Goal: Task Accomplishment & Management: Complete application form

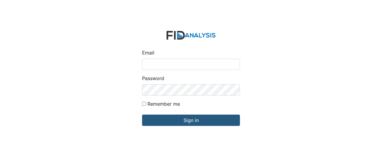
click at [149, 65] on input "Email" at bounding box center [191, 64] width 98 height 11
type input "[EMAIL_ADDRESS][DOMAIN_NAME]"
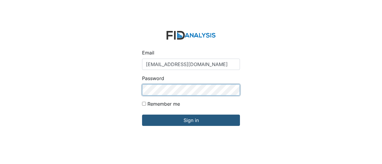
click at [142, 115] on input "Sign in" at bounding box center [191, 120] width 98 height 11
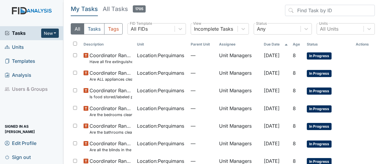
click at [56, 30] on button "New" at bounding box center [50, 33] width 18 height 9
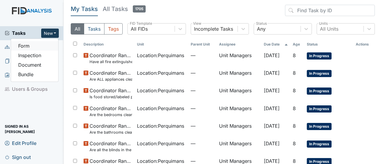
click at [27, 45] on link "Form" at bounding box center [34, 46] width 47 height 10
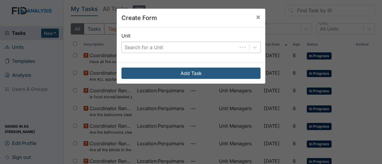
click at [133, 48] on div "Search for a Unit" at bounding box center [144, 47] width 38 height 7
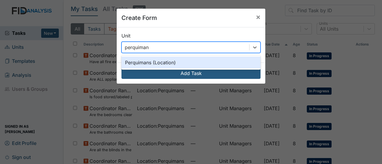
type input "perquimans"
click at [195, 57] on div "Perquimans (Location)" at bounding box center [191, 63] width 139 height 12
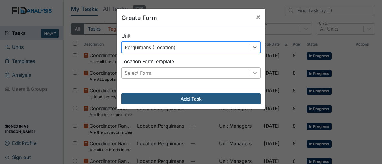
click at [253, 76] on icon at bounding box center [255, 73] width 6 height 6
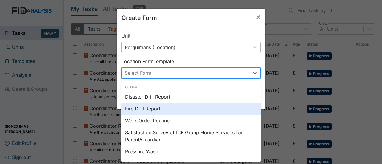
click at [140, 109] on div "Fire Drill Report" at bounding box center [191, 109] width 139 height 12
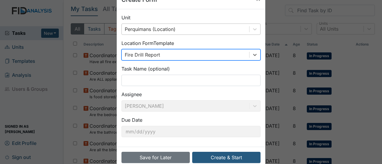
scroll to position [30, 0]
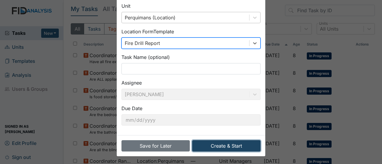
click at [225, 147] on button "Create & Start" at bounding box center [226, 146] width 68 height 11
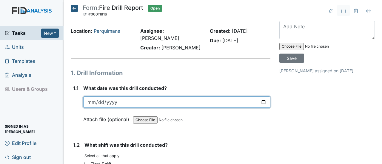
click at [262, 97] on input "date" at bounding box center [176, 102] width 187 height 11
type input "2025-09-30"
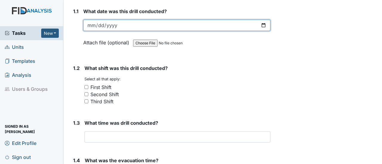
scroll to position [90, 0]
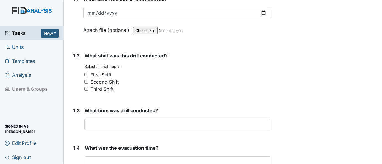
click at [85, 87] on input "Third Shift" at bounding box center [86, 89] width 4 height 4
checkbox input "true"
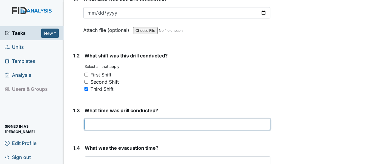
click at [89, 119] on input "text" at bounding box center [177, 124] width 186 height 11
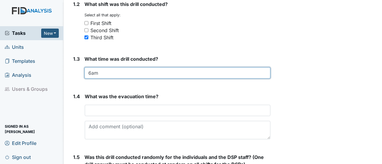
scroll to position [179, 0]
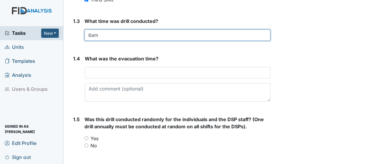
type input "6am"
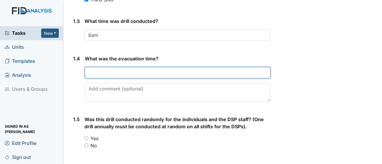
click at [105, 67] on input "text" at bounding box center [178, 72] width 186 height 11
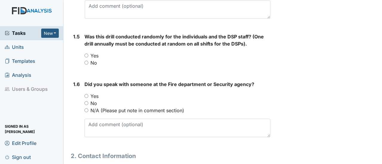
scroll to position [269, 0]
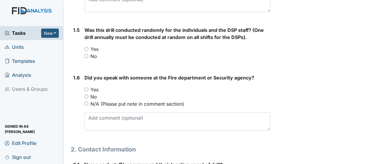
type input "45 sec Virginia 1min 21 sec"
click at [87, 47] on input "Yes" at bounding box center [86, 49] width 4 height 4
radio input "true"
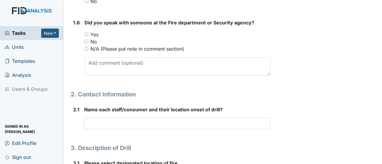
scroll to position [328, 0]
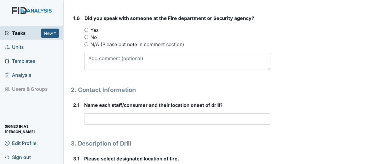
click at [88, 42] on input "N/A (Please put note in comment section)" at bounding box center [86, 44] width 4 height 4
radio input "true"
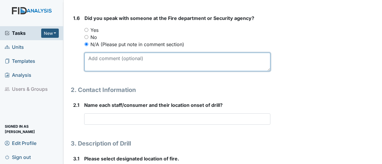
click at [96, 53] on textarea at bounding box center [177, 62] width 186 height 19
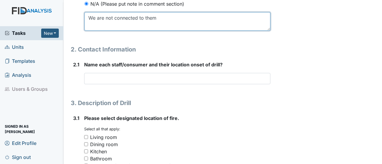
scroll to position [388, 0]
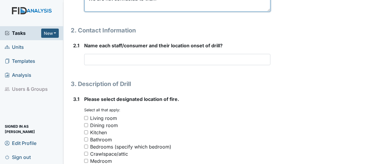
type textarea "We are not connected to them"
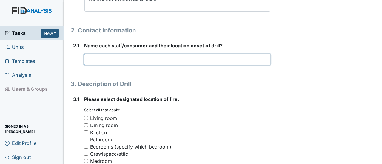
click at [89, 54] on input "text" at bounding box center [177, 59] width 186 height 11
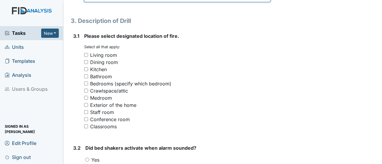
scroll to position [478, 0]
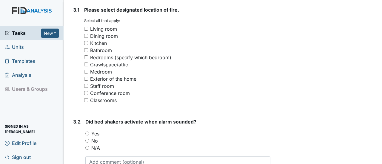
type input "bedroom"
click at [85, 33] on div "Dining room" at bounding box center [177, 36] width 186 height 7
click at [86, 34] on input "Dining room" at bounding box center [86, 36] width 4 height 4
checkbox input "true"
click at [88, 146] on input "N/A" at bounding box center [87, 148] width 4 height 4
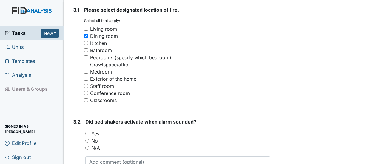
radio input "true"
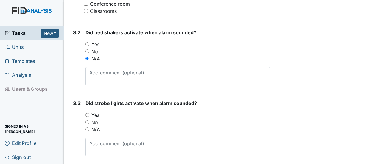
scroll to position [597, 0]
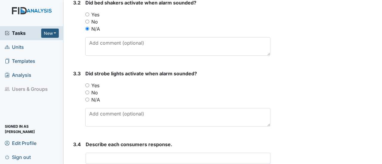
click at [86, 84] on input "Yes" at bounding box center [87, 86] width 4 height 4
radio input "true"
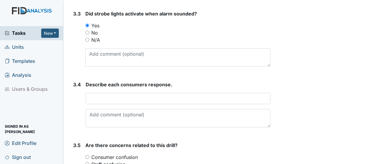
scroll to position [687, 0]
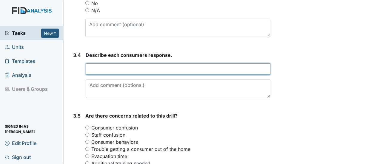
click at [102, 64] on input "text" at bounding box center [178, 69] width 185 height 11
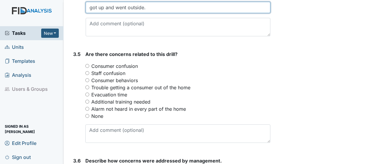
scroll to position [776, 0]
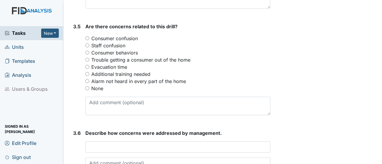
type input "got up and went outside."
click at [88, 87] on input "None" at bounding box center [87, 89] width 4 height 4
radio input "true"
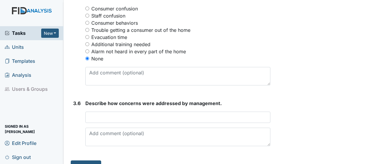
scroll to position [809, 0]
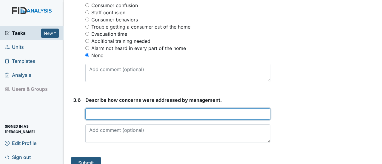
click at [91, 109] on input "text" at bounding box center [177, 114] width 185 height 11
type input "NA"
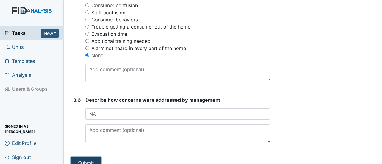
click at [80, 158] on button "Submit" at bounding box center [86, 163] width 30 height 11
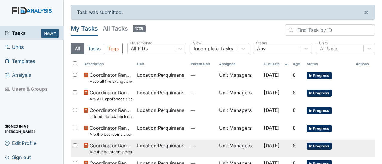
click at [80, 142] on div at bounding box center [76, 146] width 10 height 12
checkbox input "true"
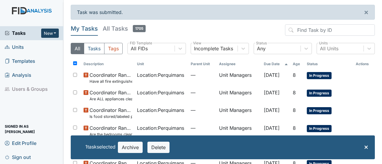
click at [49, 32] on button "New" at bounding box center [50, 33] width 18 height 9
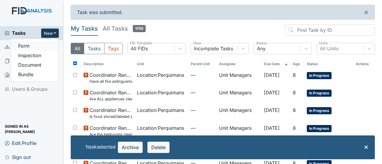
click at [37, 44] on link "Form" at bounding box center [34, 46] width 47 height 10
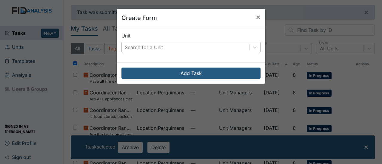
click at [175, 44] on div "Search for a Unit" at bounding box center [185, 47] width 127 height 11
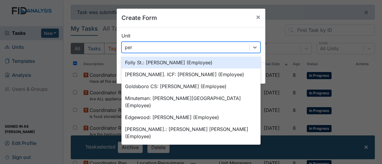
type input "perq"
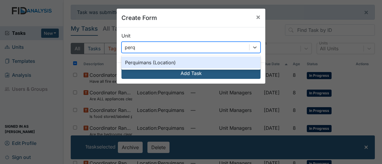
click at [178, 63] on div "Perquimans (Location)" at bounding box center [191, 63] width 139 height 12
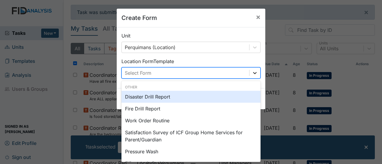
click at [256, 73] on div at bounding box center [255, 73] width 11 height 11
click at [157, 97] on div "Disaster Drill Report" at bounding box center [191, 97] width 139 height 12
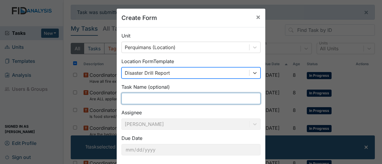
click at [134, 99] on input "text" at bounding box center [191, 98] width 139 height 11
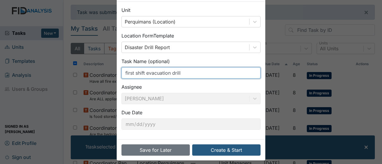
scroll to position [30, 0]
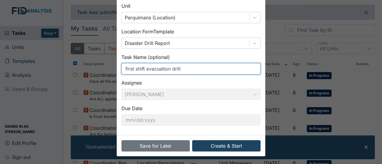
type input "first shift evacuation drill"
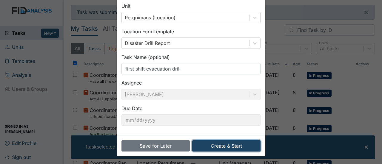
click at [219, 144] on button "Create & Start" at bounding box center [226, 146] width 68 height 11
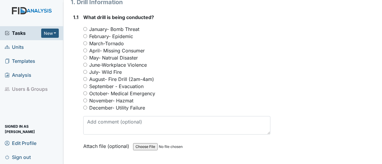
scroll to position [90, 0]
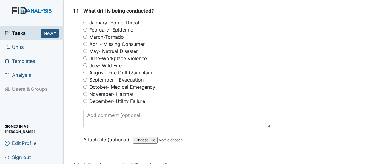
click at [85, 78] on input "September - Evacuation" at bounding box center [85, 80] width 4 height 4
radio input "true"
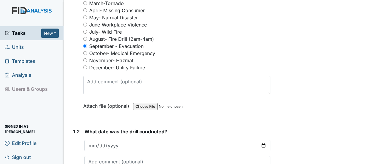
scroll to position [179, 0]
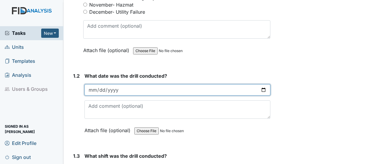
click at [263, 84] on input "date" at bounding box center [177, 89] width 186 height 11
type input "[DATE]"
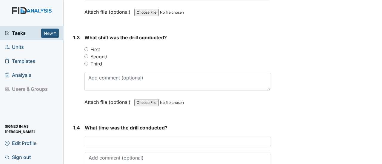
scroll to position [299, 0]
click at [85, 47] on input "First" at bounding box center [86, 49] width 4 height 4
radio input "true"
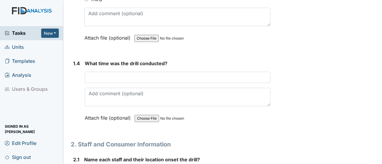
scroll to position [388, 0]
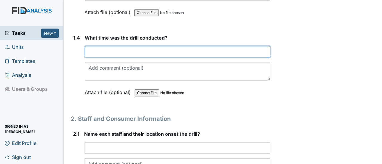
click at [99, 46] on input "text" at bounding box center [178, 51] width 186 height 11
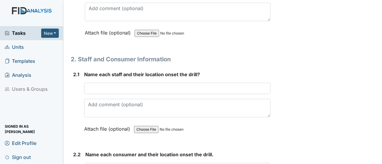
scroll to position [478, 0]
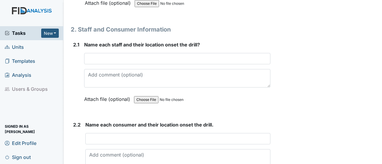
type input "8am"
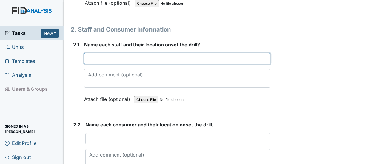
click at [100, 53] on input "text" at bounding box center [177, 58] width 186 height 11
click at [145, 53] on input "Teresa medroom Sarah kitchen" at bounding box center [177, 58] width 186 height 11
click at [103, 53] on input "Teresa medroom Sarah- kitchen" at bounding box center [177, 58] width 186 height 11
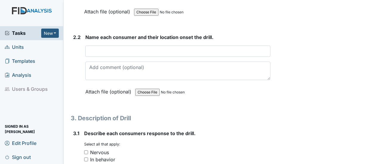
scroll to position [567, 0]
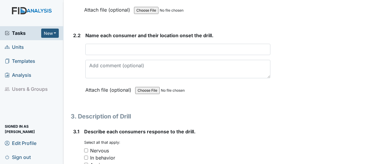
type input "Teresa- medroom Sarah- kitchen"
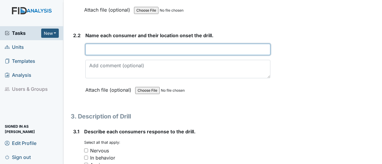
click at [90, 44] on input "text" at bounding box center [177, 49] width 185 height 11
click at [99, 44] on input "Everone was in kitichen or dinning room." at bounding box center [177, 49] width 185 height 11
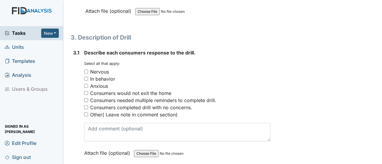
scroll to position [657, 0]
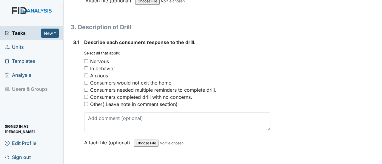
type input "Everyone was in kitchen or dinning room."
click at [89, 87] on div "Consumers needed multiple reminders to complete drill." at bounding box center [177, 90] width 186 height 7
click at [85, 88] on input "Consumers needed multiple reminders to complete drill." at bounding box center [86, 90] width 4 height 4
checkbox input "true"
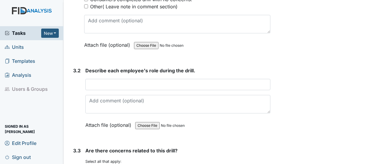
scroll to position [776, 0]
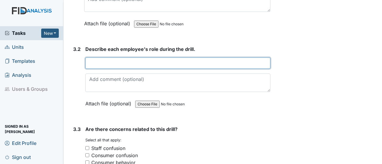
click at [107, 58] on input "text" at bounding box center [177, 63] width 185 height 11
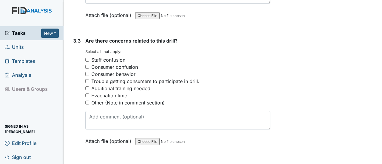
scroll to position [866, 0]
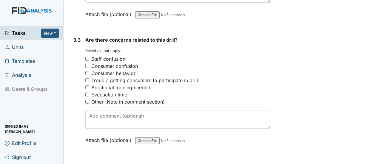
type input "made sure everyone had what needed to evacuate."
click at [87, 100] on input "Other (Note in comment section)" at bounding box center [87, 102] width 4 height 4
checkbox input "true"
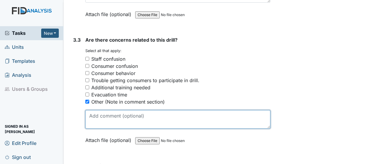
click at [100, 116] on textarea at bounding box center [177, 119] width 185 height 19
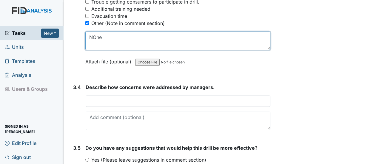
scroll to position [955, 0]
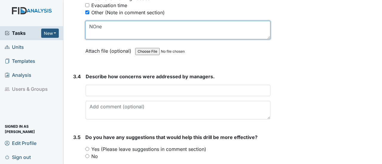
type textarea "NOne"
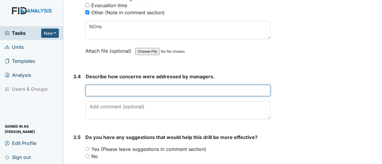
click at [113, 85] on input "text" at bounding box center [178, 90] width 185 height 11
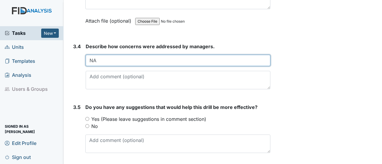
scroll to position [992, 0]
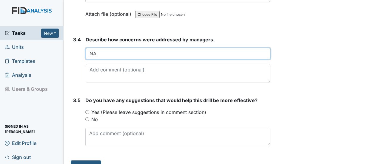
type input "NA"
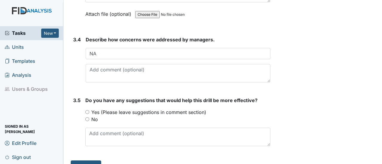
click at [86, 116] on div "No" at bounding box center [177, 119] width 185 height 7
click at [87, 118] on input "No" at bounding box center [87, 120] width 4 height 4
radio input "true"
click at [92, 161] on button "Submit" at bounding box center [86, 166] width 30 height 11
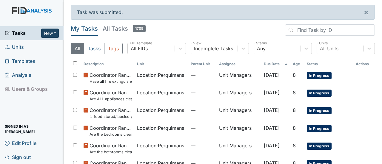
click at [52, 32] on button "New" at bounding box center [50, 33] width 18 height 9
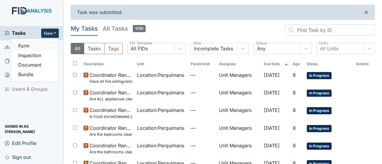
click at [50, 47] on link "Form" at bounding box center [34, 46] width 47 height 10
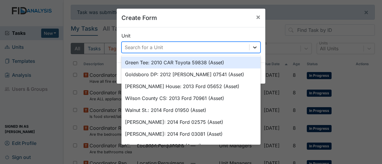
click at [254, 47] on icon at bounding box center [255, 48] width 4 height 2
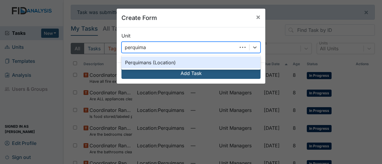
type input "perquiman"
click at [208, 63] on div "Perquimans (Location)" at bounding box center [191, 63] width 139 height 12
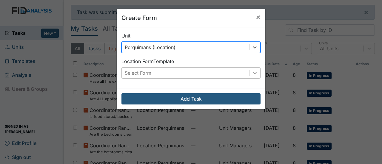
click at [252, 71] on icon at bounding box center [255, 73] width 6 height 6
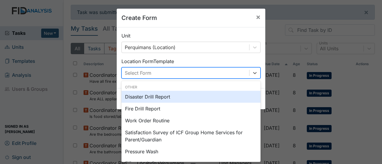
click at [179, 98] on div "Disaster Drill Report" at bounding box center [191, 97] width 139 height 12
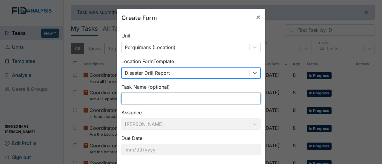
click at [230, 100] on input "text" at bounding box center [191, 98] width 139 height 11
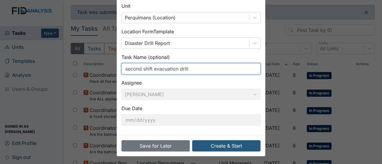
scroll to position [30, 0]
type input "second shift evacuation drill"
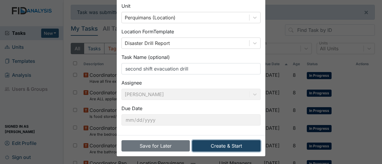
click at [229, 144] on button "Create & Start" at bounding box center [226, 146] width 68 height 11
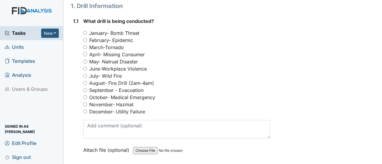
scroll to position [90, 0]
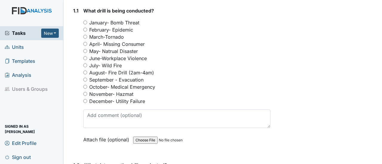
click at [85, 78] on input "September - Evacuation" at bounding box center [85, 80] width 4 height 4
radio input "true"
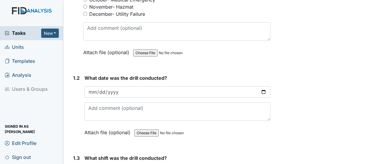
scroll to position [179, 0]
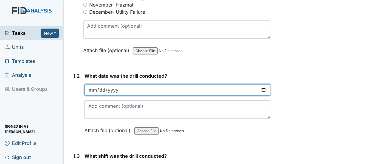
click at [259, 84] on input "date" at bounding box center [177, 89] width 186 height 11
type input "[DATE]"
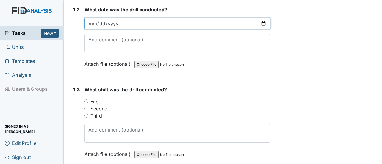
scroll to position [269, 0]
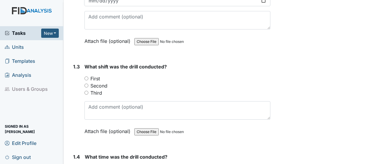
click at [85, 84] on input "Second" at bounding box center [86, 86] width 4 height 4
radio input "true"
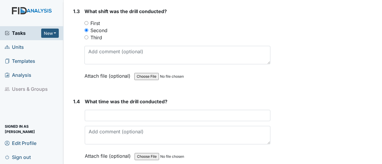
scroll to position [358, 0]
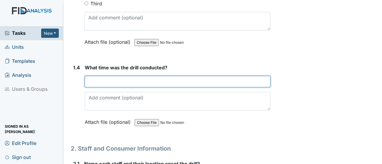
click at [106, 76] on input "text" at bounding box center [178, 81] width 186 height 11
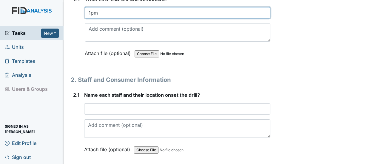
scroll to position [448, 0]
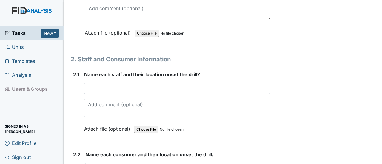
type input "1pm"
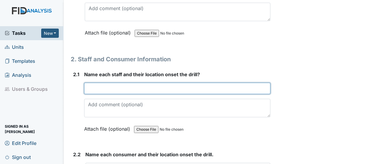
click at [91, 83] on input "text" at bounding box center [177, 88] width 186 height 11
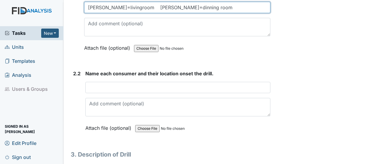
scroll to position [537, 0]
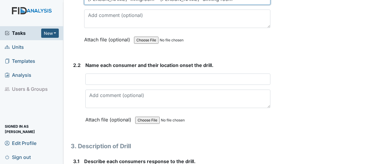
type input "gloria=livingroom Gwen=dinning room"
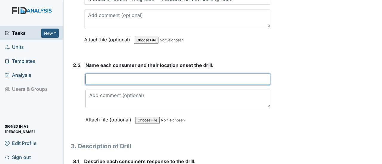
click at [101, 74] on input "text" at bounding box center [177, 79] width 185 height 11
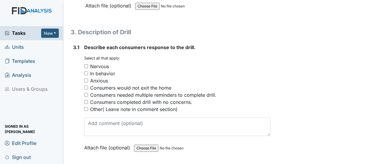
scroll to position [657, 0]
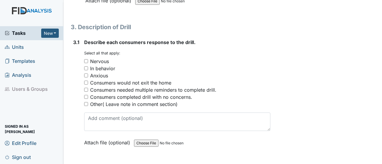
type input "kris-bedroom Kim--bedroom Shamyra=bathroom Virginia=bathroom Simon=hallway"
click at [86, 67] on input "In behavior" at bounding box center [86, 69] width 4 height 4
checkbox input "true"
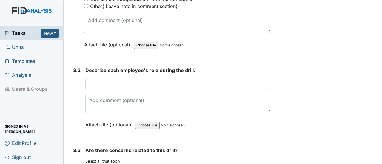
scroll to position [776, 0]
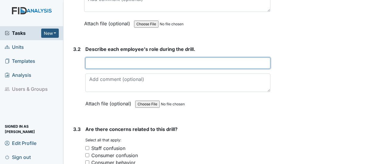
click at [90, 58] on input "text" at bounding box center [177, 63] width 185 height 11
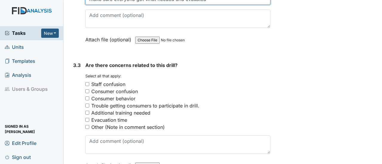
scroll to position [866, 0]
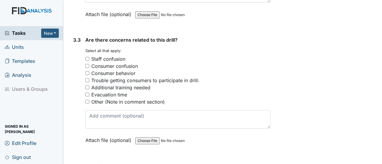
type input "make sure everyone got what needed and evauated"
click at [89, 100] on input "Other (Note in comment section)" at bounding box center [87, 102] width 4 height 4
checkbox input "true"
click at [134, 118] on div "Are there concerns related to this drill? You must select one or more of the be…" at bounding box center [177, 92] width 185 height 112
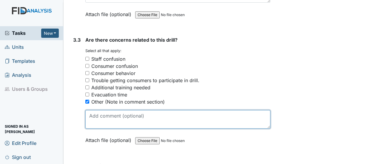
click at [132, 110] on textarea at bounding box center [177, 119] width 185 height 19
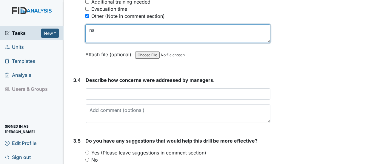
scroll to position [985, 0]
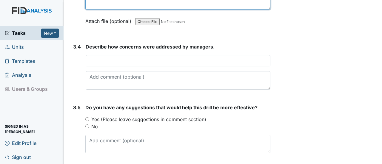
type textarea "na"
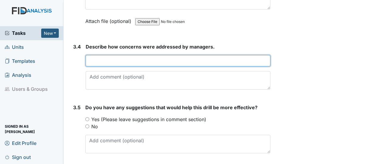
click at [137, 55] on input "text" at bounding box center [178, 60] width 185 height 11
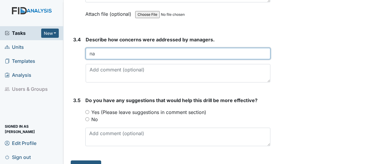
type input "na"
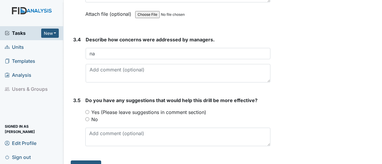
click at [86, 118] on input "No" at bounding box center [87, 120] width 4 height 4
radio input "true"
click at [89, 161] on button "Submit" at bounding box center [86, 166] width 30 height 11
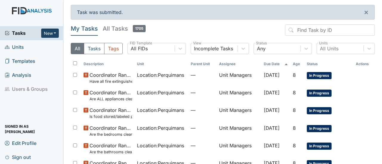
click at [54, 32] on button "New" at bounding box center [50, 33] width 18 height 9
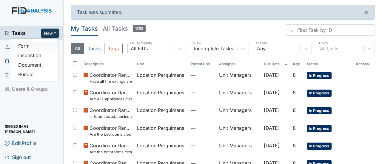
click at [50, 46] on link "Form" at bounding box center [34, 46] width 47 height 10
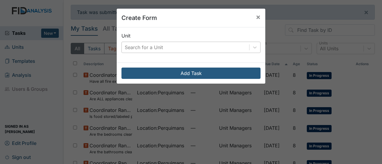
click at [227, 48] on div "Search for a Unit" at bounding box center [185, 47] width 127 height 11
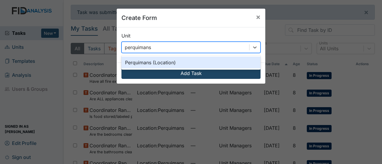
type input "perquimans"
click at [198, 74] on button "Add Task" at bounding box center [191, 73] width 139 height 11
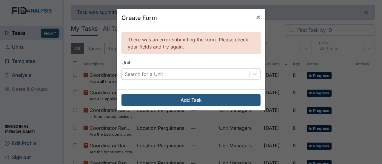
click at [246, 58] on div "There was an error submitting the form. Please check your fields and try again.…" at bounding box center [191, 58] width 149 height 62
click at [256, 16] on span "×" at bounding box center [258, 17] width 5 height 9
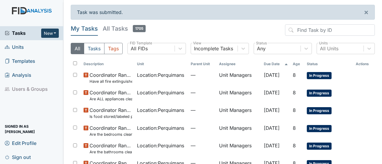
click at [54, 32] on button "New" at bounding box center [50, 33] width 18 height 9
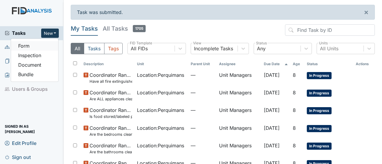
click at [42, 45] on link "Form" at bounding box center [34, 46] width 47 height 10
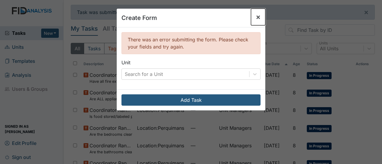
click at [257, 16] on span "×" at bounding box center [258, 17] width 5 height 9
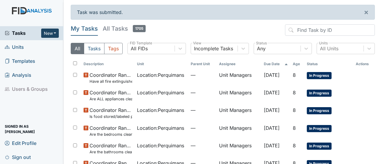
click at [51, 32] on button "New" at bounding box center [50, 33] width 18 height 9
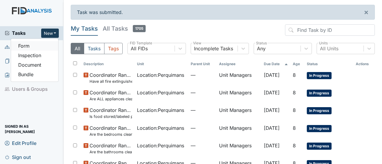
click at [47, 47] on link "Form" at bounding box center [34, 46] width 47 height 10
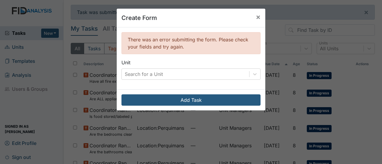
click at [141, 53] on div "There was an error submitting the form. Please check your fields and try again." at bounding box center [191, 43] width 139 height 22
drag, startPoint x: 190, startPoint y: 45, endPoint x: 182, endPoint y: 57, distance: 14.1
click at [183, 57] on div "There was an error submitting the form. Please check your fields and try again.…" at bounding box center [191, 58] width 149 height 62
click at [256, 15] on span "×" at bounding box center [258, 17] width 5 height 9
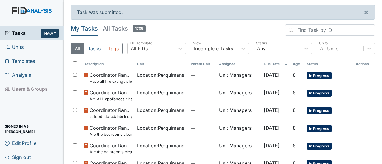
click at [53, 30] on button "New" at bounding box center [50, 33] width 18 height 9
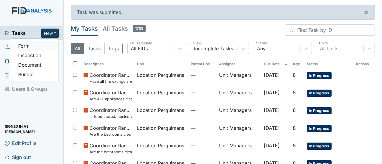
click at [39, 44] on link "Form" at bounding box center [34, 46] width 47 height 10
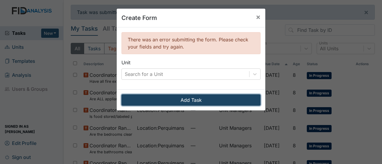
click at [193, 99] on button "Add Task" at bounding box center [191, 100] width 139 height 11
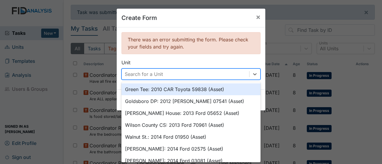
click at [136, 73] on div "Search for a Unit" at bounding box center [144, 74] width 38 height 7
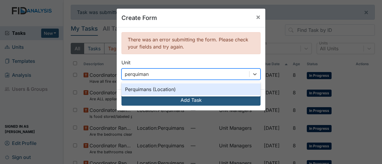
type input "perquimans"
click at [147, 88] on div "Perquimans (Location)" at bounding box center [191, 90] width 139 height 12
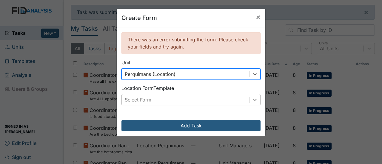
click at [254, 101] on icon at bounding box center [255, 100] width 6 height 6
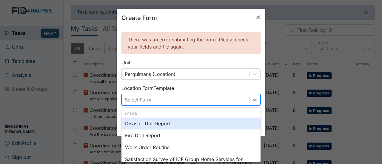
click at [202, 124] on div "Disaster Drill Report" at bounding box center [191, 124] width 139 height 12
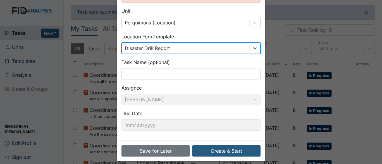
scroll to position [57, 0]
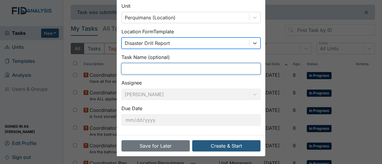
click at [156, 71] on input "text" at bounding box center [191, 68] width 139 height 11
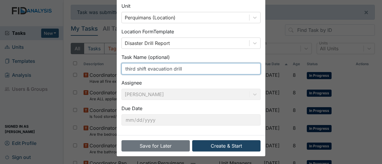
type input "third shift evacuation drill"
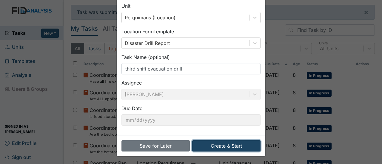
click at [228, 143] on button "Create & Start" at bounding box center [226, 146] width 68 height 11
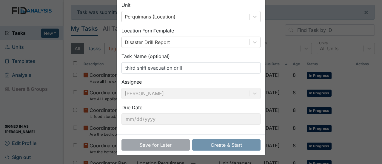
scroll to position [30, 0]
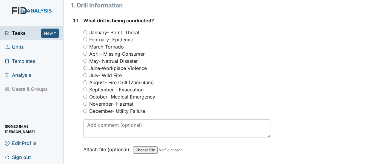
scroll to position [90, 0]
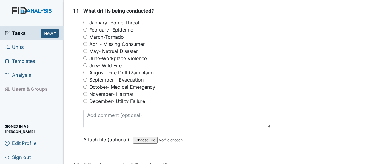
click at [86, 78] on input "September - Evacuation" at bounding box center [85, 80] width 4 height 4
radio input "true"
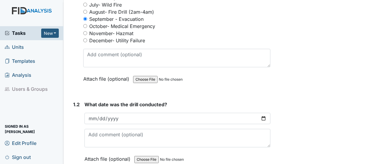
scroll to position [179, 0]
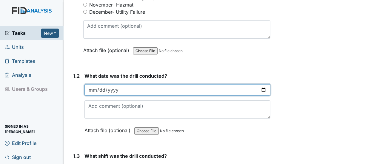
click at [262, 84] on input "date" at bounding box center [177, 89] width 186 height 11
click at [259, 84] on input "2025-09-19" at bounding box center [177, 89] width 186 height 11
type input "2025-09-18"
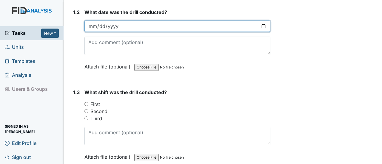
scroll to position [269, 0]
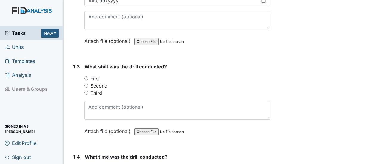
click at [87, 91] on input "Third" at bounding box center [86, 93] width 4 height 4
radio input "true"
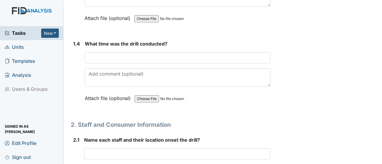
scroll to position [388, 0]
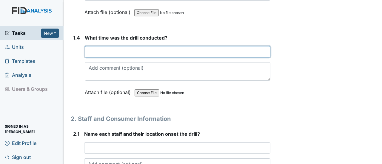
click at [98, 46] on input "text" at bounding box center [178, 51] width 186 height 11
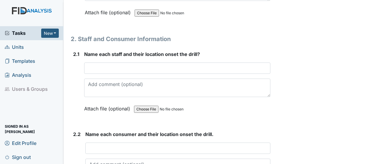
scroll to position [478, 0]
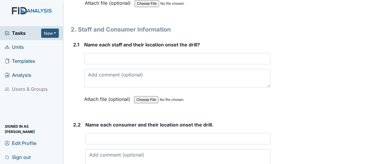
type input "6AM"
click at [102, 42] on div "Name each staff and their location onset the drill? This field is required. Att…" at bounding box center [177, 74] width 186 height 66
click at [104, 43] on div "Name each staff and their location onset the drill? This field is required. Att…" at bounding box center [177, 74] width 186 height 66
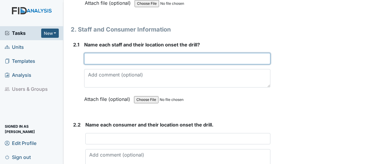
click at [94, 53] on input "text" at bounding box center [177, 58] width 186 height 11
type input "GLORIA-MEDROOM SARAH-KITCHEN"
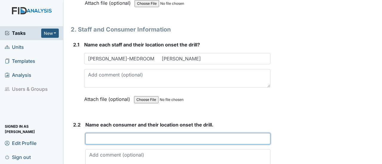
click at [98, 133] on input "text" at bounding box center [177, 138] width 185 height 11
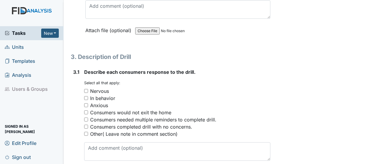
scroll to position [657, 0]
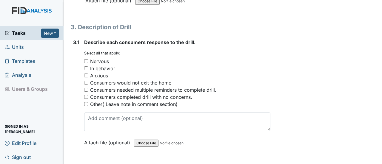
type input "EVERYONE IN BEDROOM"
click at [87, 67] on input "In behavior" at bounding box center [86, 69] width 4 height 4
checkbox input "true"
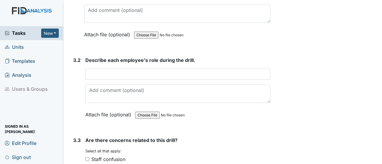
scroll to position [776, 0]
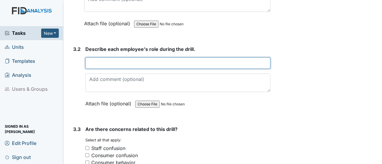
drag, startPoint x: 99, startPoint y: 57, endPoint x: 91, endPoint y: 46, distance: 13.7
click at [91, 46] on div "Describe each employee's role during the drill. This field is required. Attach …" at bounding box center [177, 79] width 185 height 66
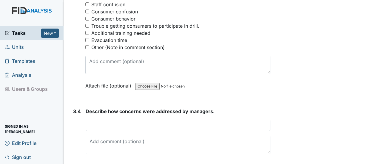
scroll to position [925, 0]
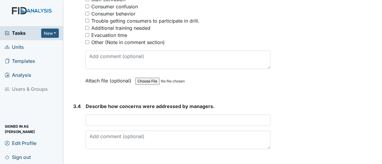
type input "make sure everyone had what needed and left the home. Staff packed what they ne…"
click at [87, 40] on input "Other (Note in comment section)" at bounding box center [87, 42] width 4 height 4
checkbox input "true"
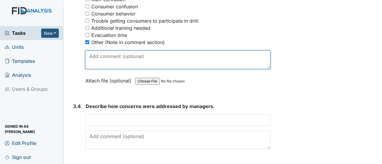
click at [94, 51] on textarea at bounding box center [177, 60] width 185 height 19
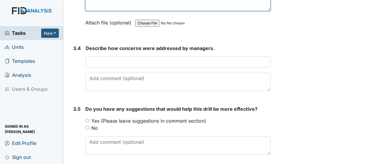
scroll to position [985, 0]
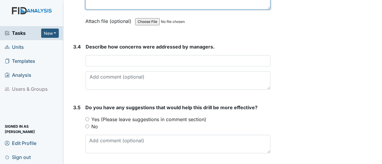
type textarea "NA"
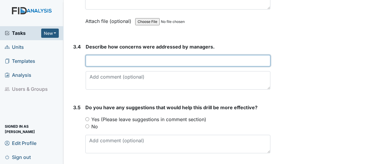
click at [94, 55] on input "text" at bounding box center [178, 60] width 185 height 11
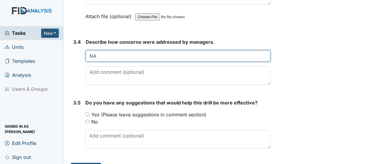
scroll to position [992, 0]
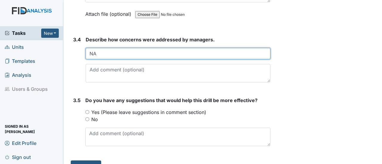
type input "NA"
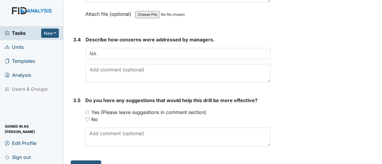
click at [88, 118] on input "No" at bounding box center [87, 120] width 4 height 4
radio input "true"
click at [85, 161] on button "Submit" at bounding box center [86, 166] width 30 height 11
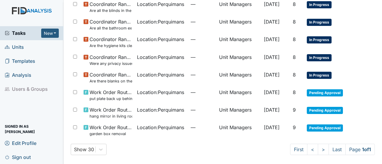
scroll to position [160, 0]
